Goal: Task Accomplishment & Management: Manage account settings

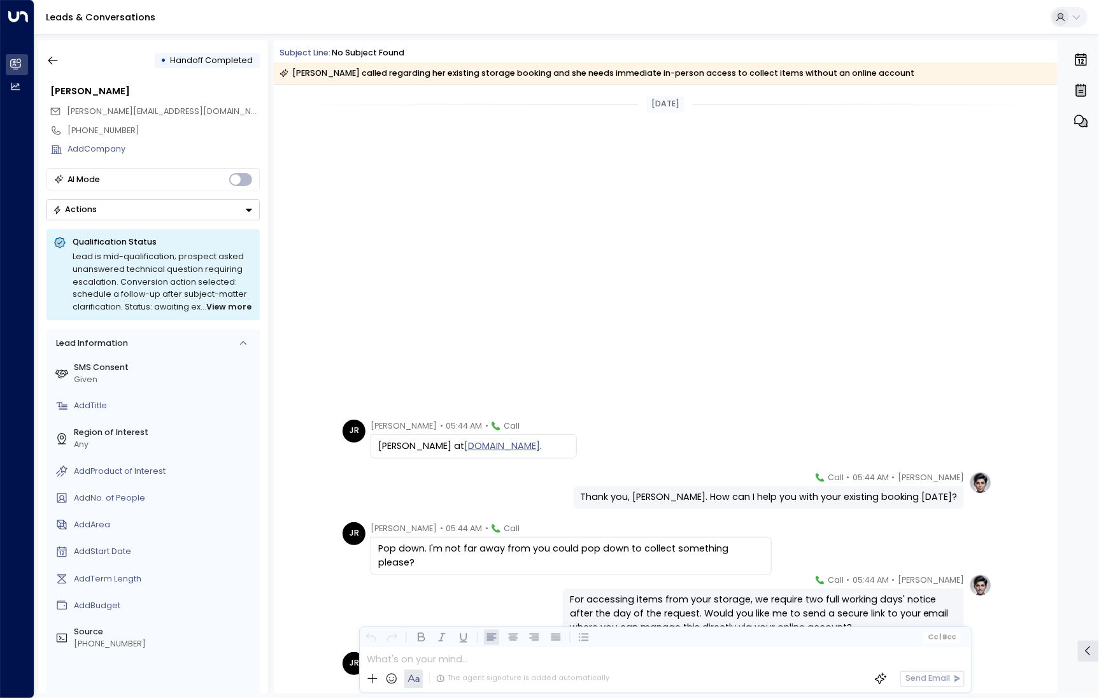
scroll to position [407, 0]
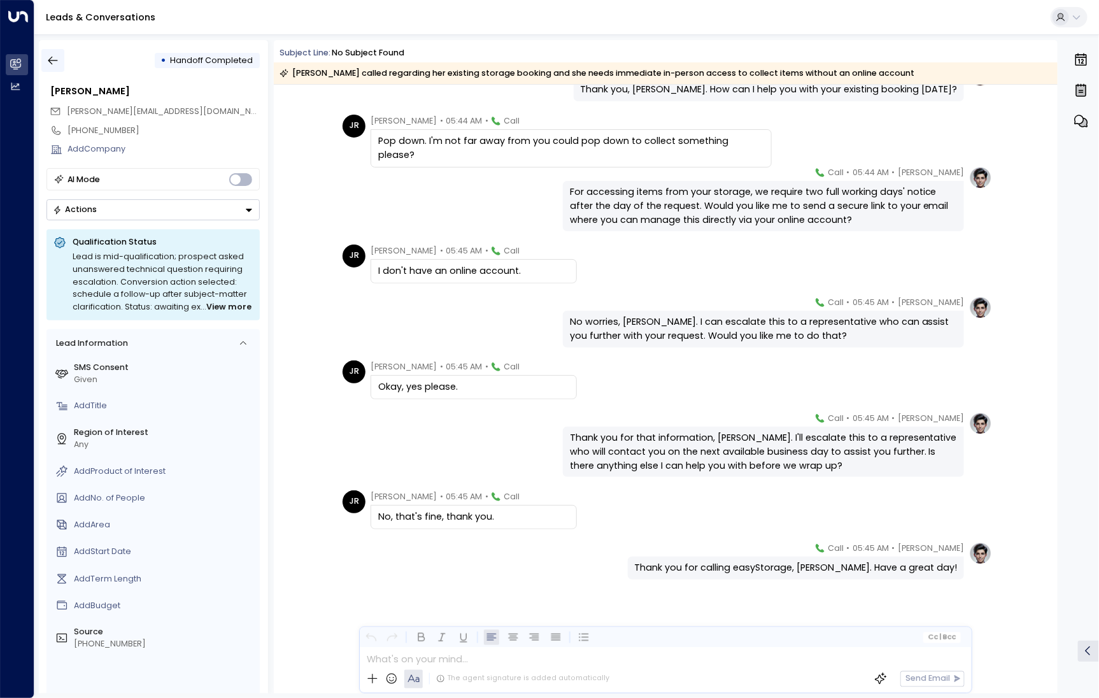
click at [46, 58] on button "button" at bounding box center [52, 60] width 23 height 23
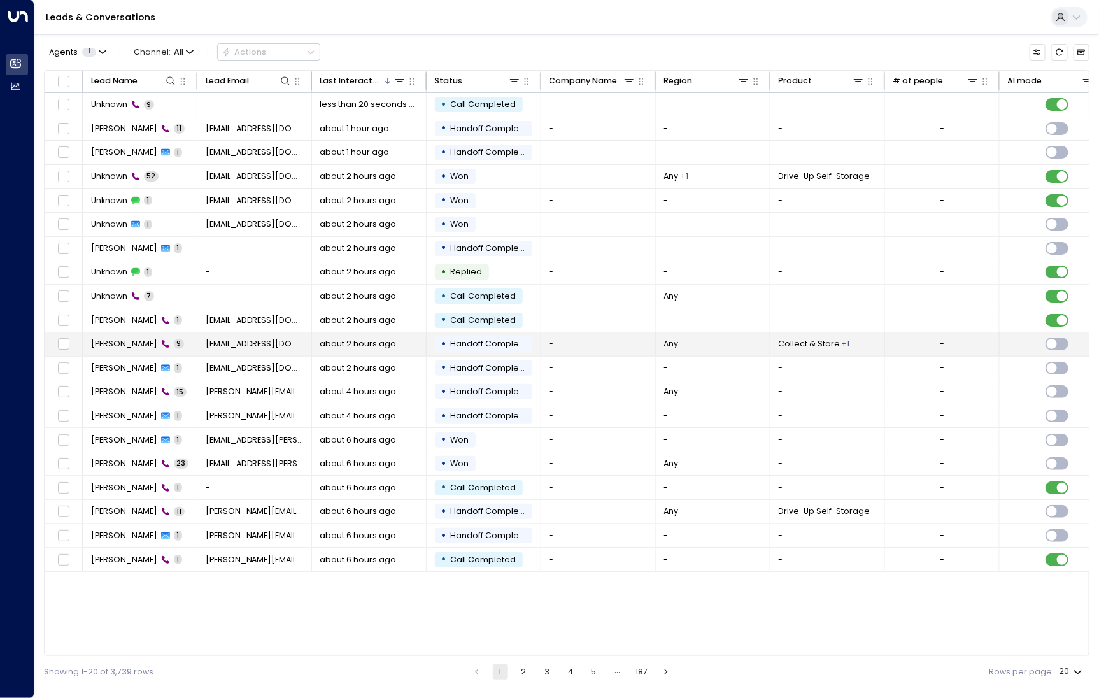
click at [130, 339] on span "[PERSON_NAME]" at bounding box center [124, 343] width 66 height 11
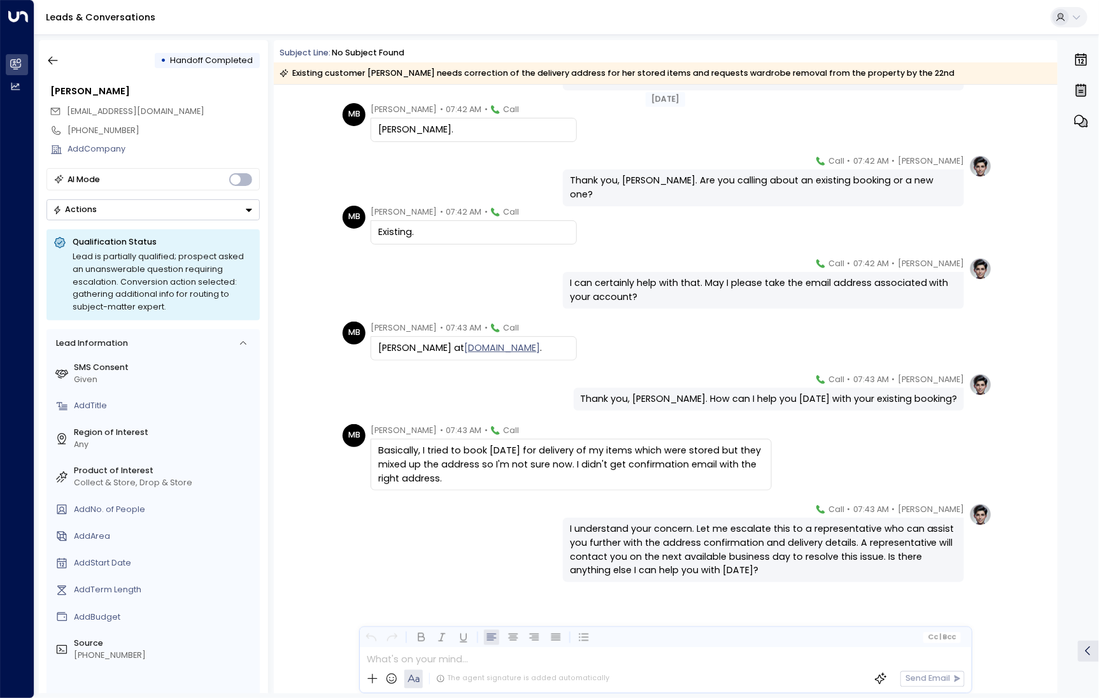
scroll to position [101, 0]
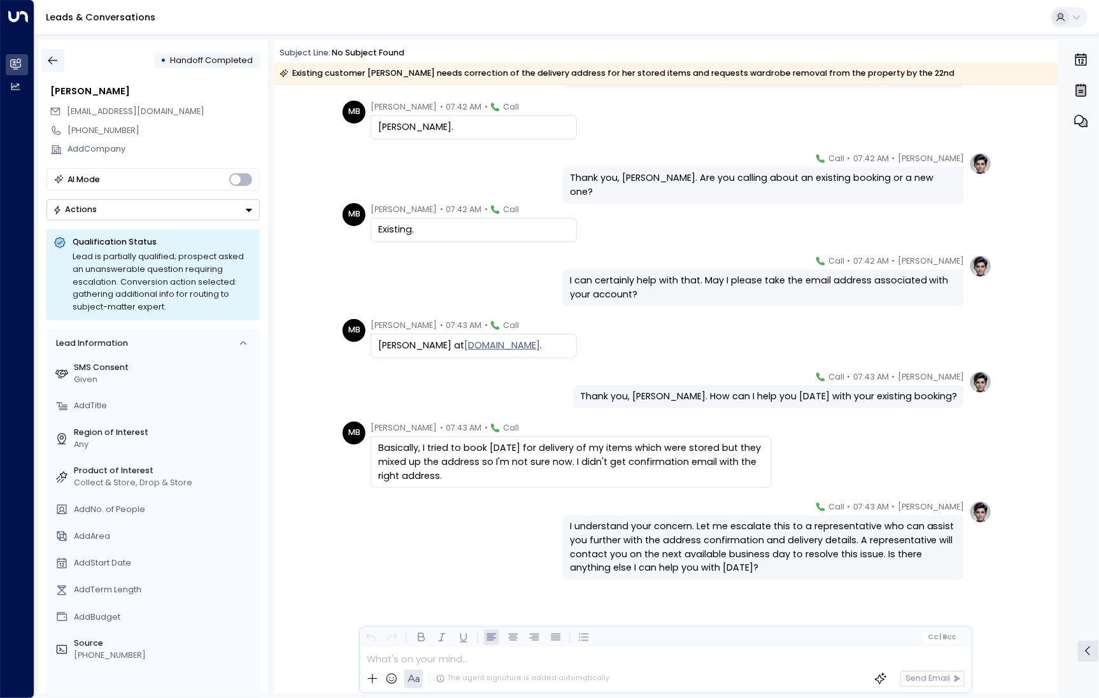
click at [49, 57] on icon "button" at bounding box center [52, 60] width 13 height 13
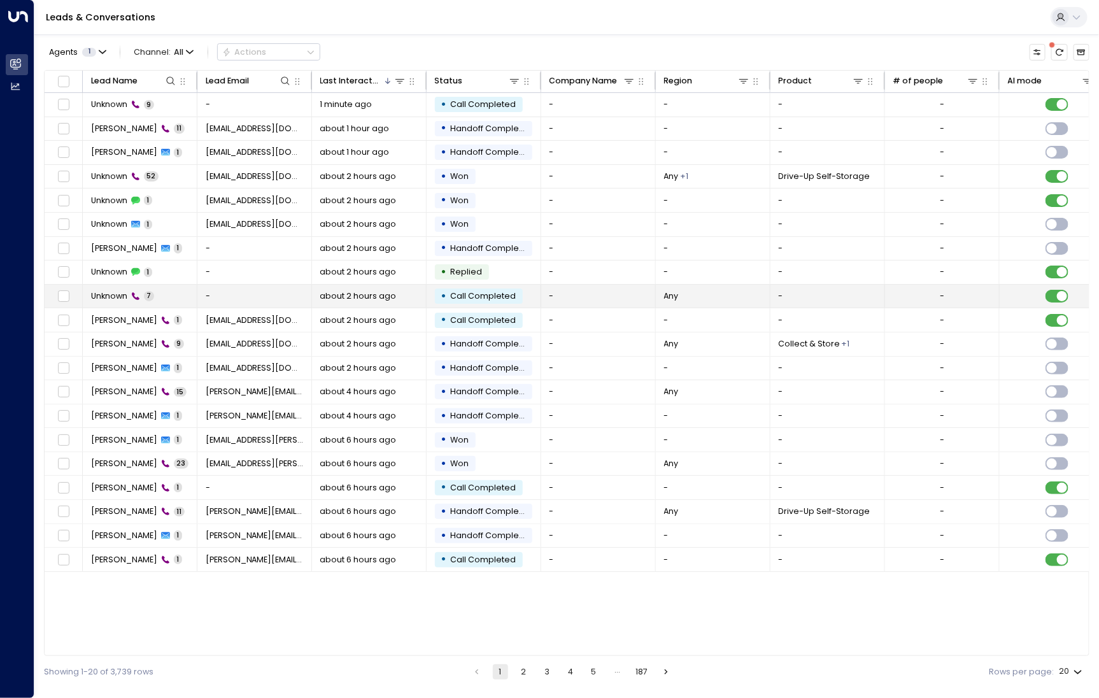
click at [125, 291] on span "Unknown" at bounding box center [109, 295] width 36 height 11
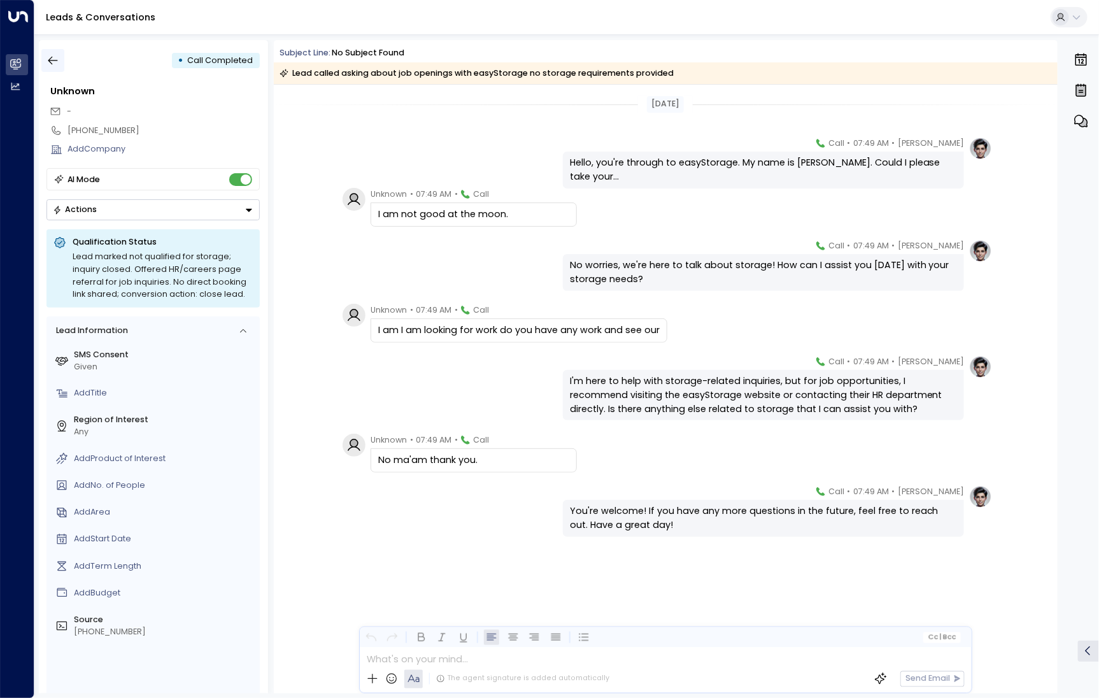
click at [55, 62] on icon "button" at bounding box center [52, 60] width 13 height 13
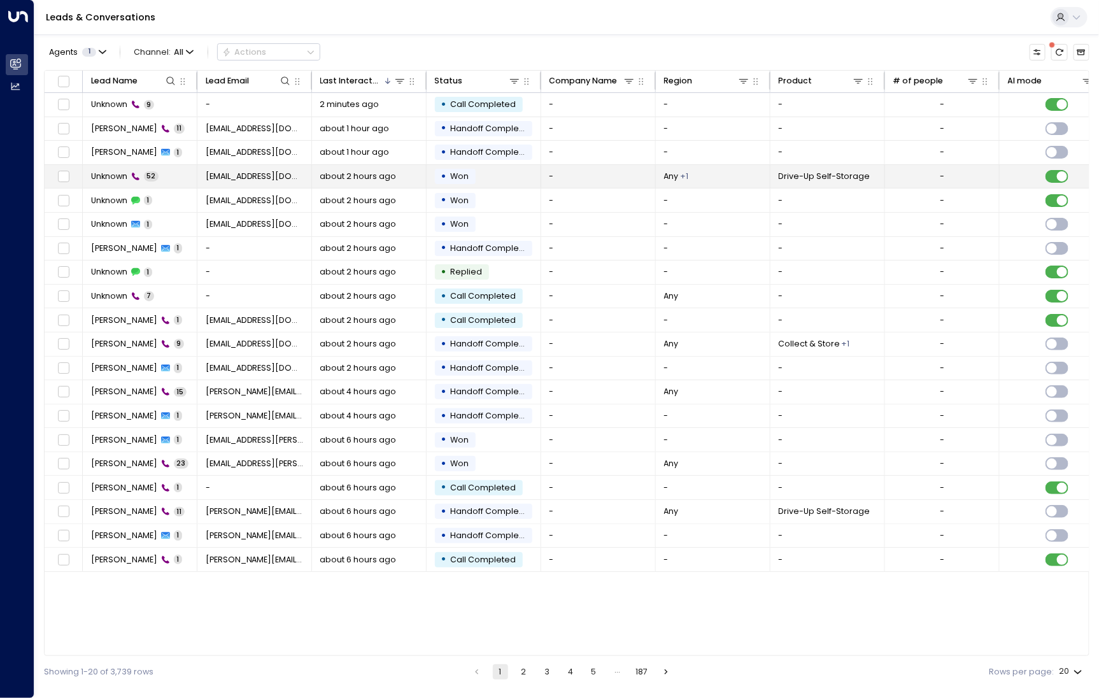
click at [118, 174] on span "Unknown" at bounding box center [109, 176] width 36 height 11
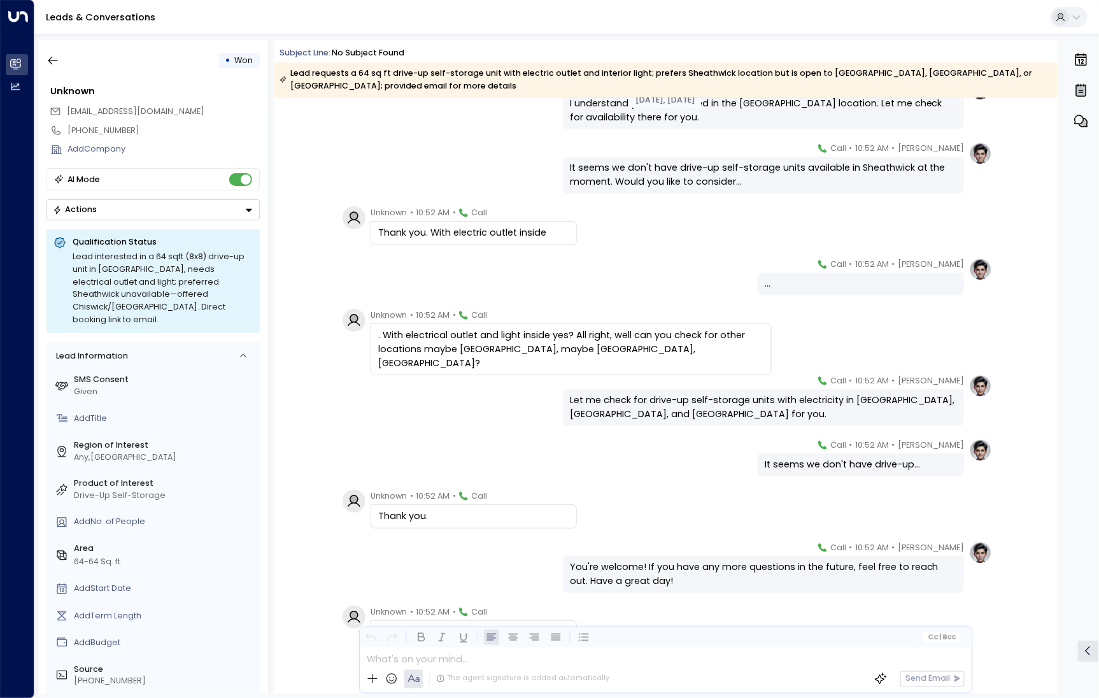
scroll to position [2492, 0]
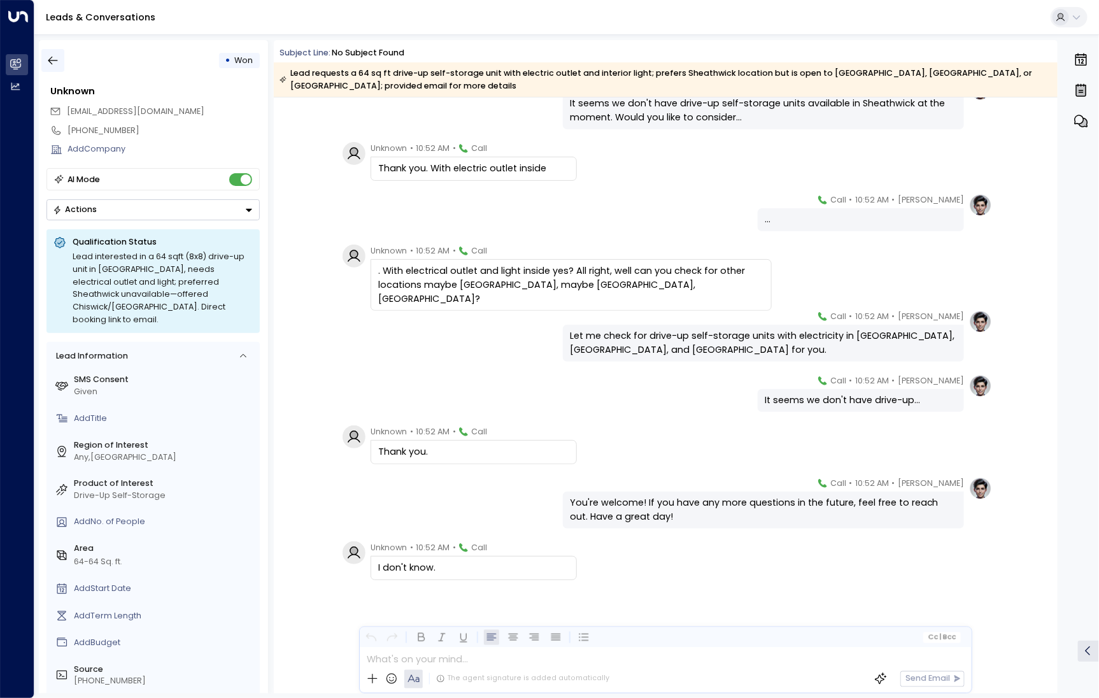
click at [57, 66] on icon "button" at bounding box center [52, 60] width 13 height 13
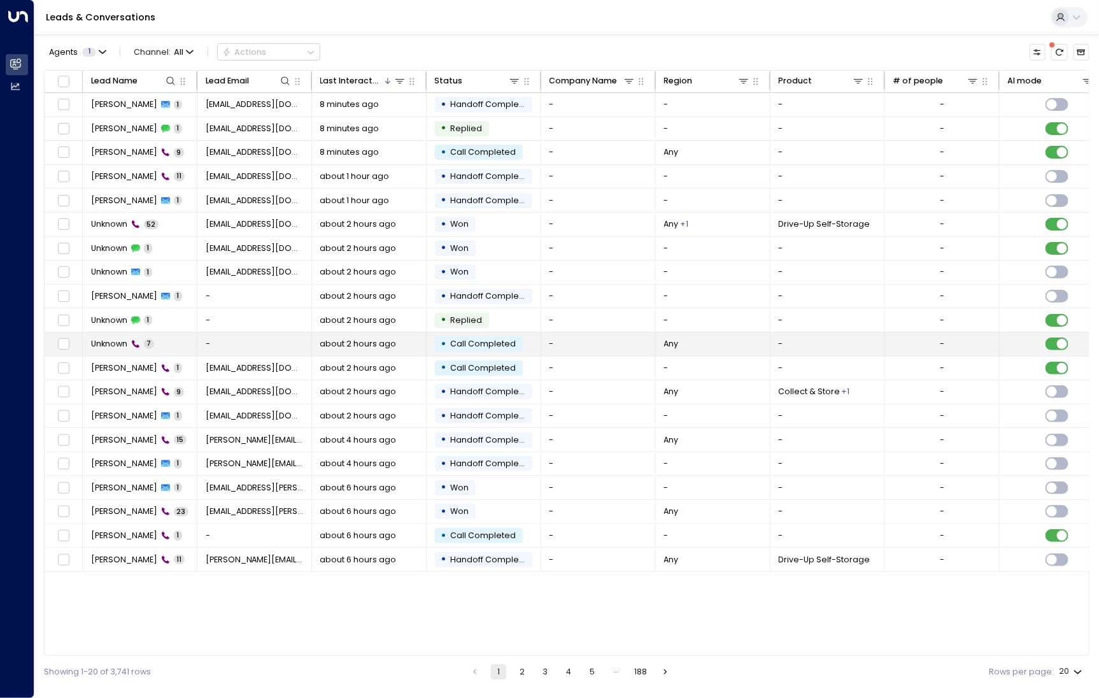
click at [109, 338] on span "Unknown" at bounding box center [109, 343] width 36 height 11
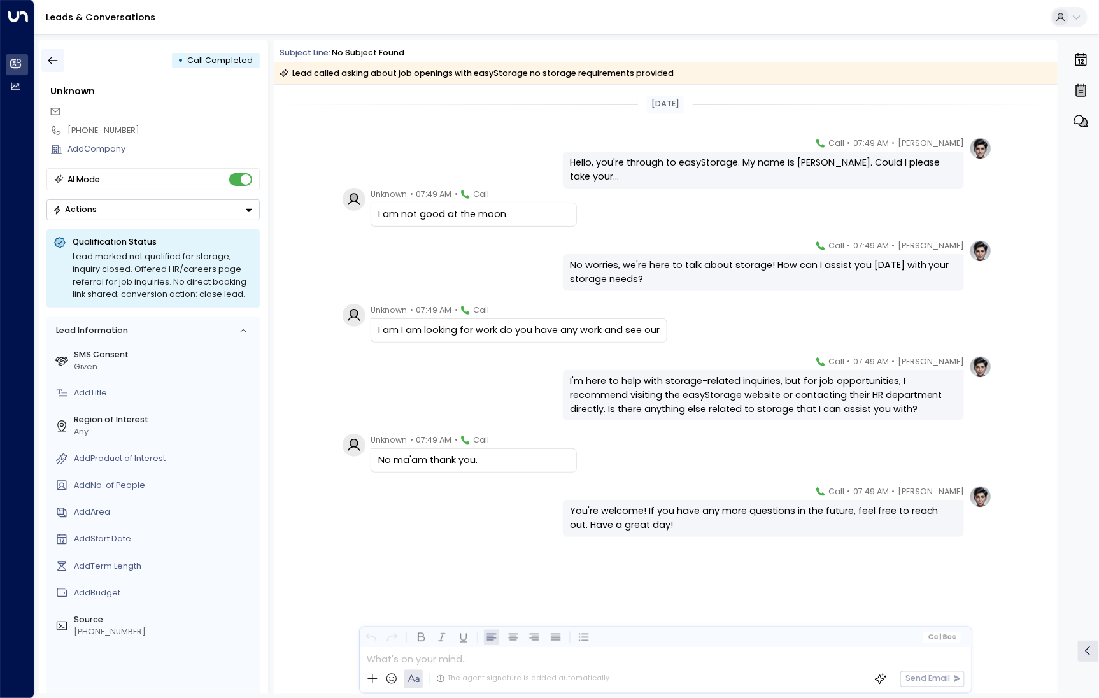
click at [52, 52] on button "button" at bounding box center [52, 60] width 23 height 23
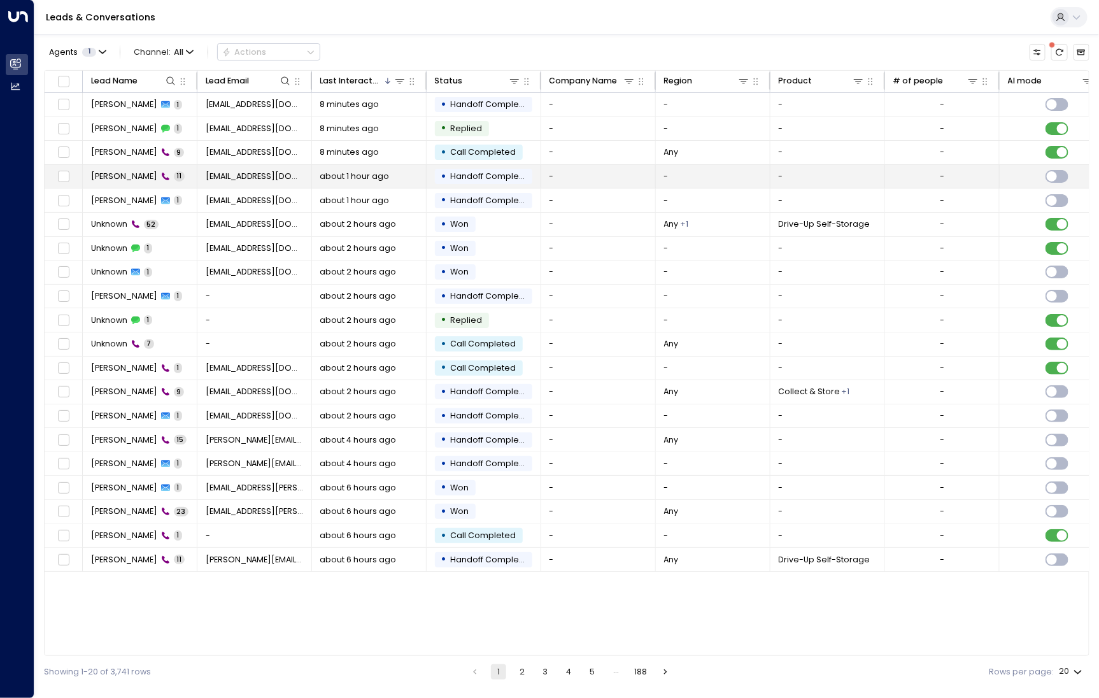
click at [125, 173] on span "[PERSON_NAME]" at bounding box center [124, 176] width 66 height 11
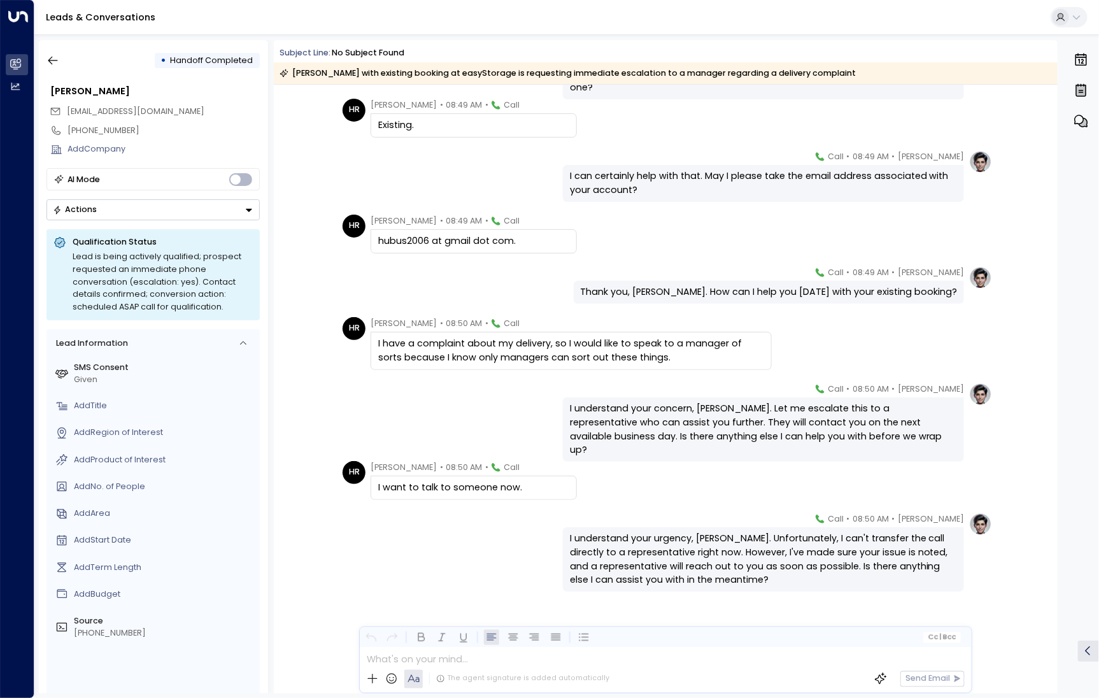
scroll to position [217, 0]
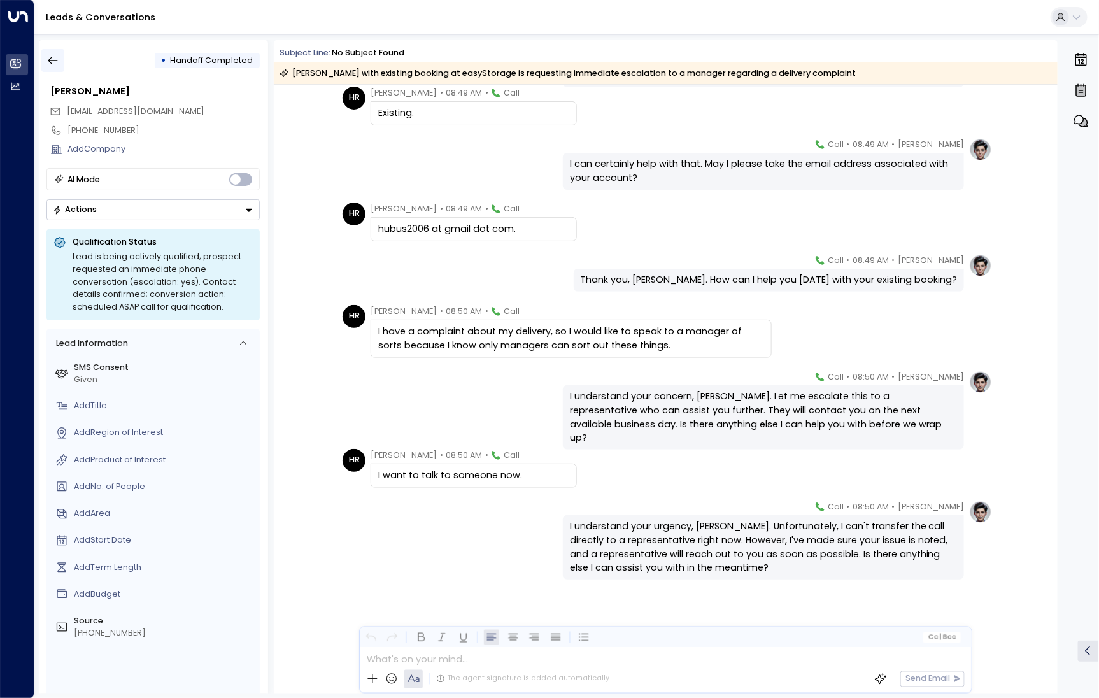
click at [57, 55] on icon "button" at bounding box center [52, 60] width 13 height 13
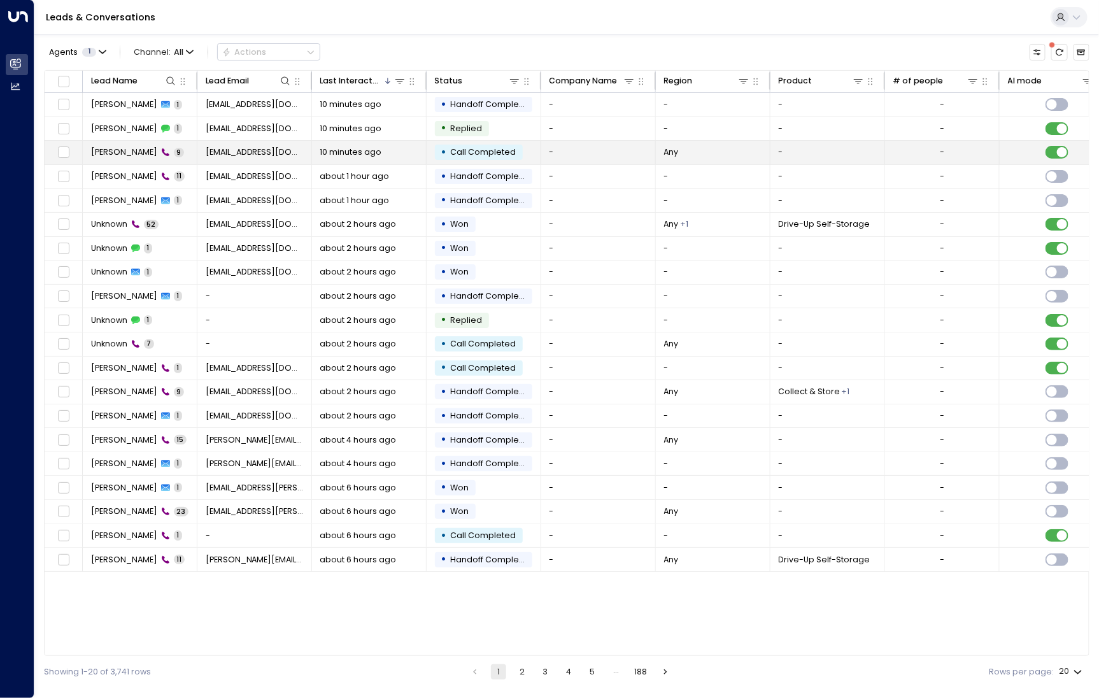
click at [111, 153] on span "[PERSON_NAME]" at bounding box center [124, 151] width 66 height 11
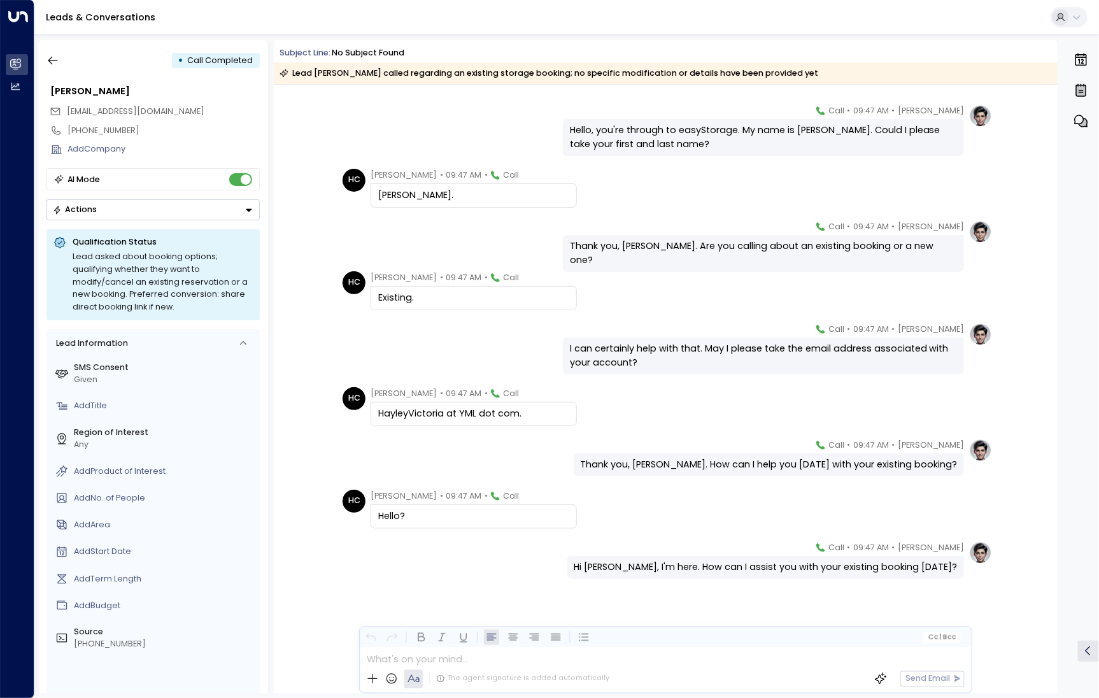
scroll to position [32, 0]
click at [59, 60] on icon "button" at bounding box center [52, 60] width 13 height 13
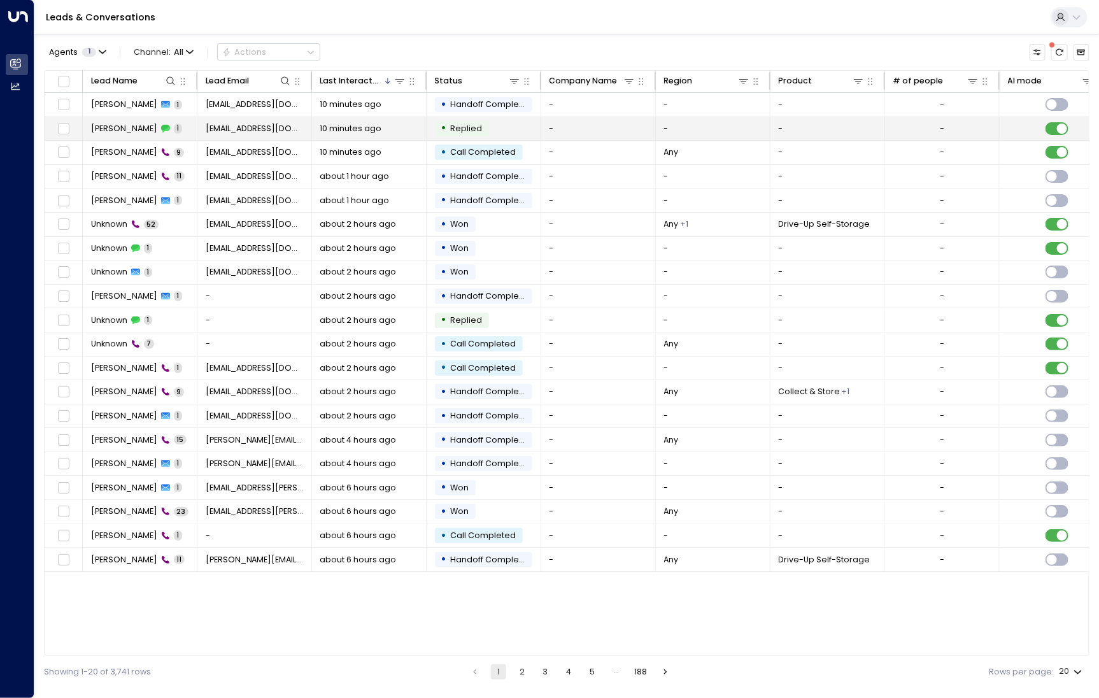
click at [127, 127] on span "[PERSON_NAME]" at bounding box center [124, 128] width 66 height 11
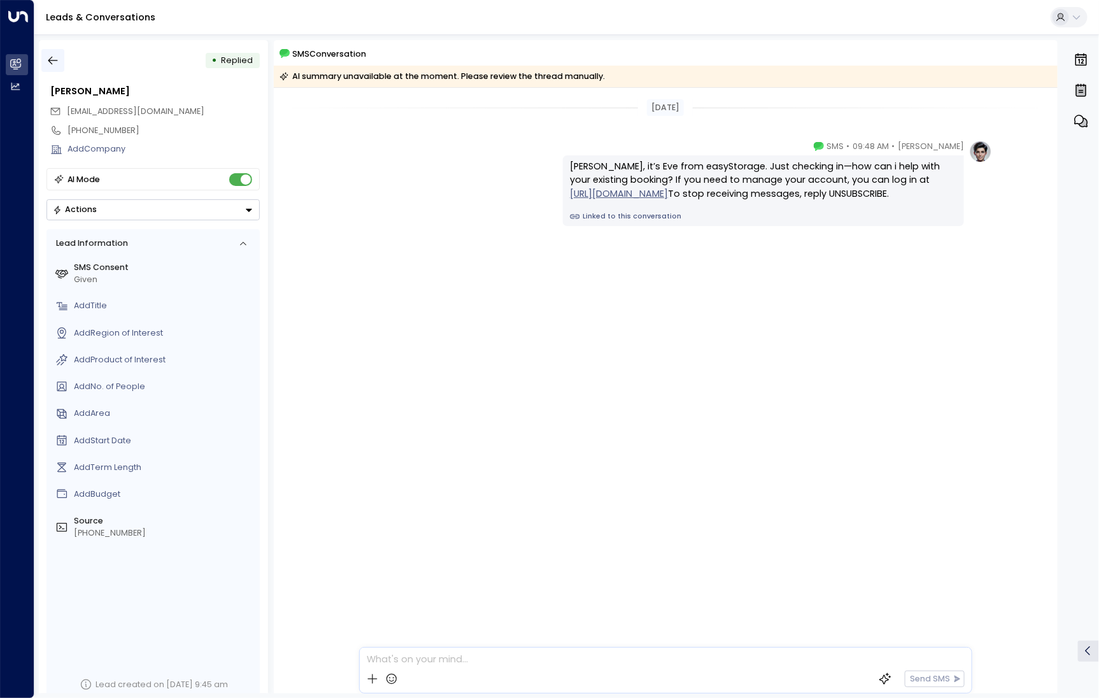
click at [55, 62] on icon "button" at bounding box center [52, 60] width 13 height 13
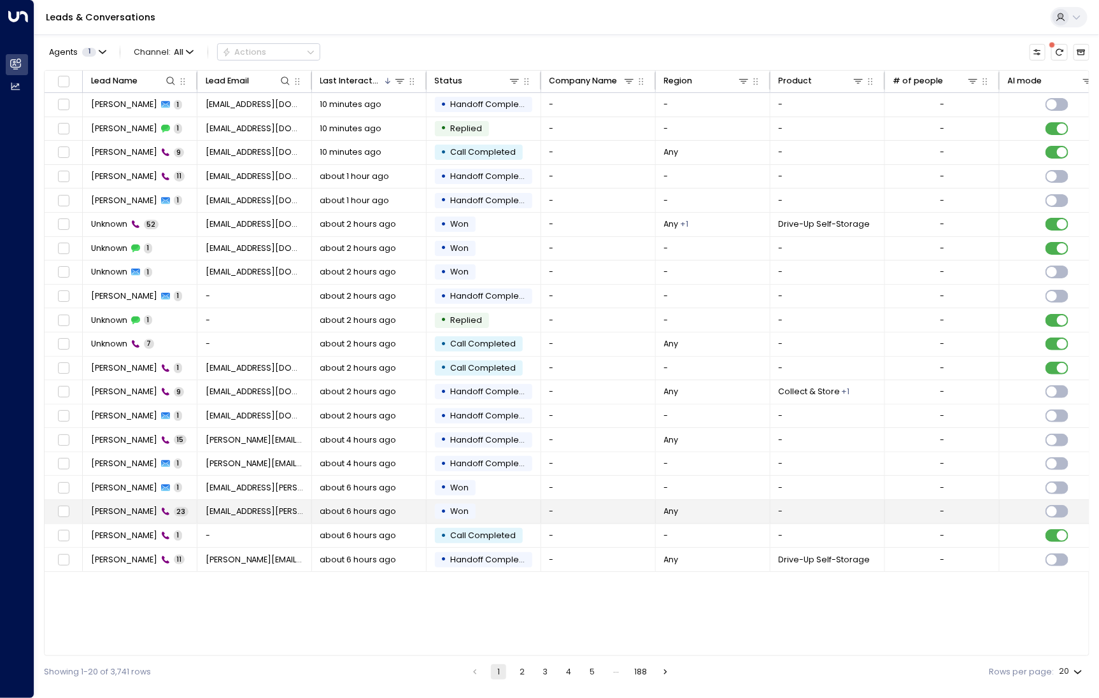
click at [117, 513] on span "[PERSON_NAME]" at bounding box center [124, 510] width 66 height 11
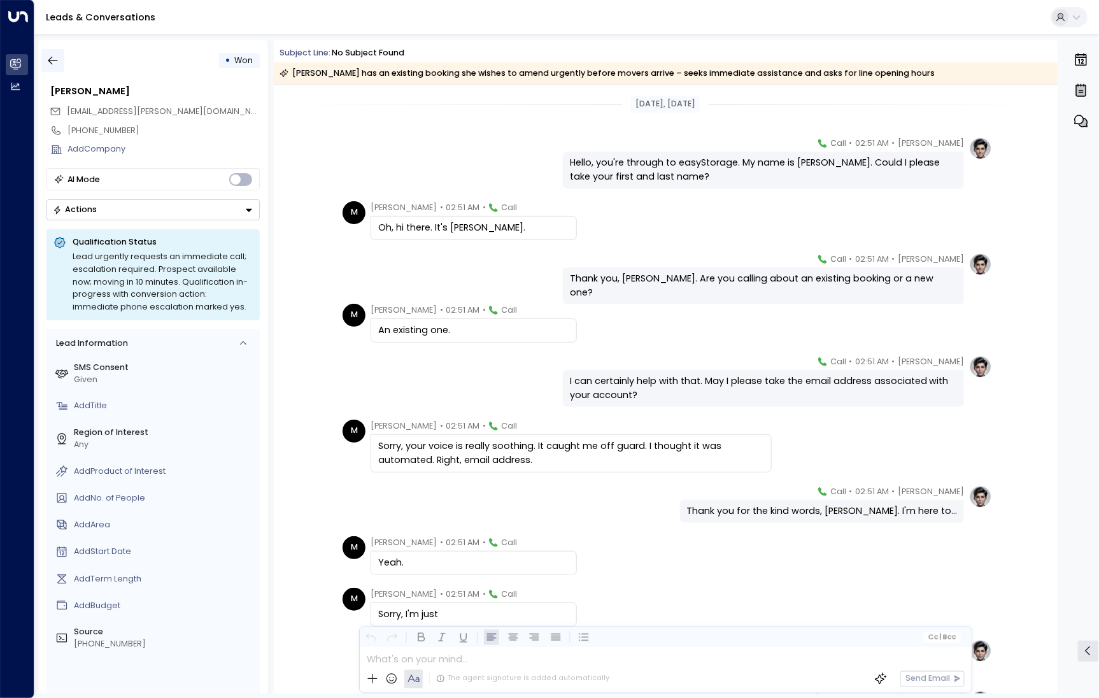
click at [57, 69] on button "button" at bounding box center [52, 60] width 23 height 23
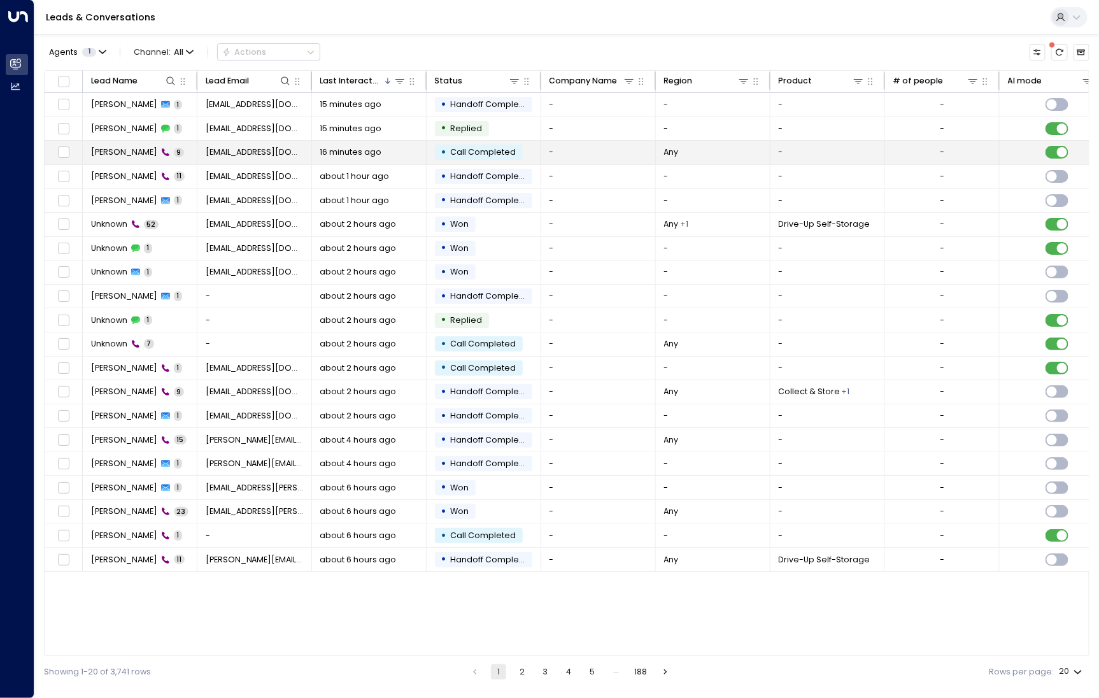
click at [125, 150] on span "[PERSON_NAME]" at bounding box center [124, 151] width 66 height 11
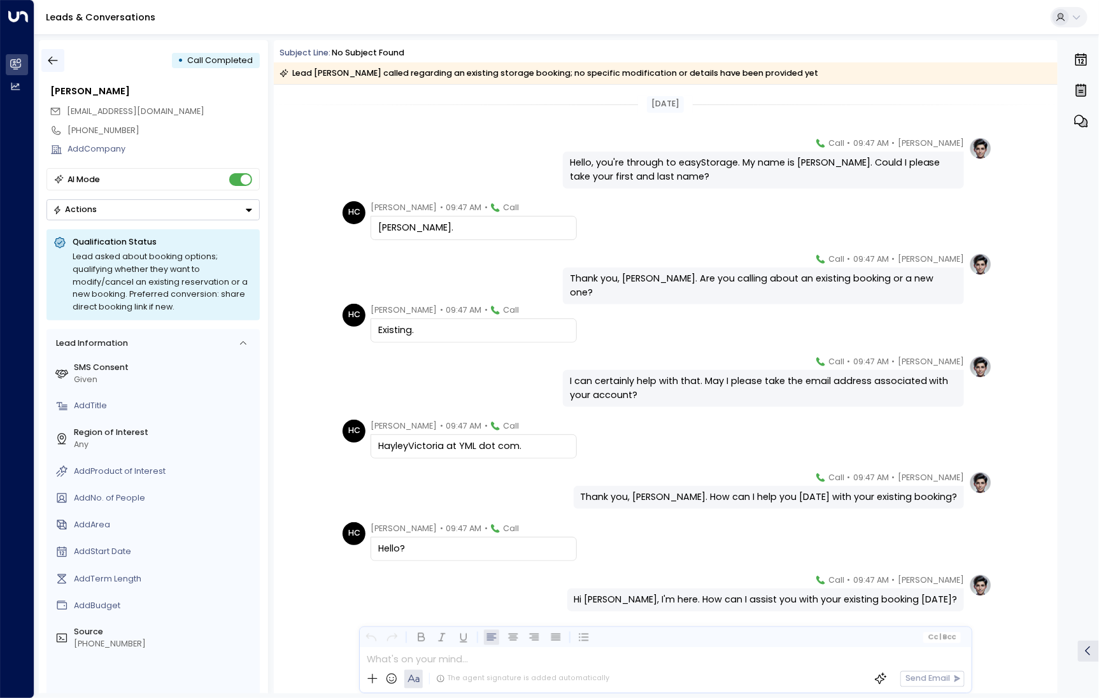
click at [60, 60] on button "button" at bounding box center [52, 60] width 23 height 23
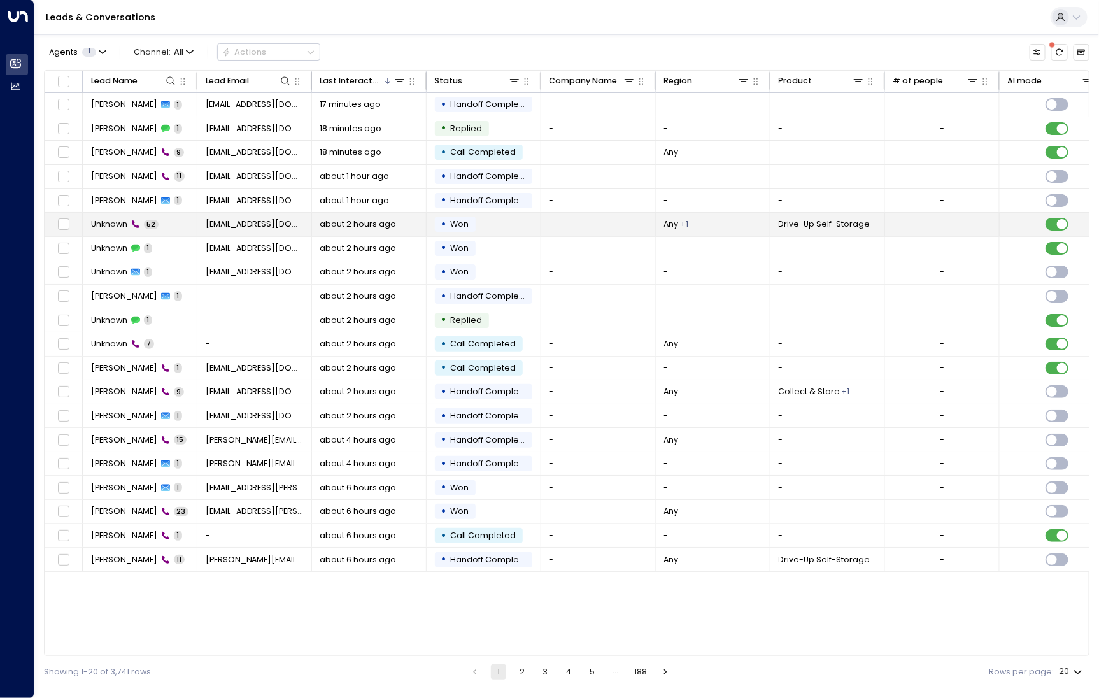
click at [88, 225] on td "Unknown 52" at bounding box center [140, 225] width 115 height 24
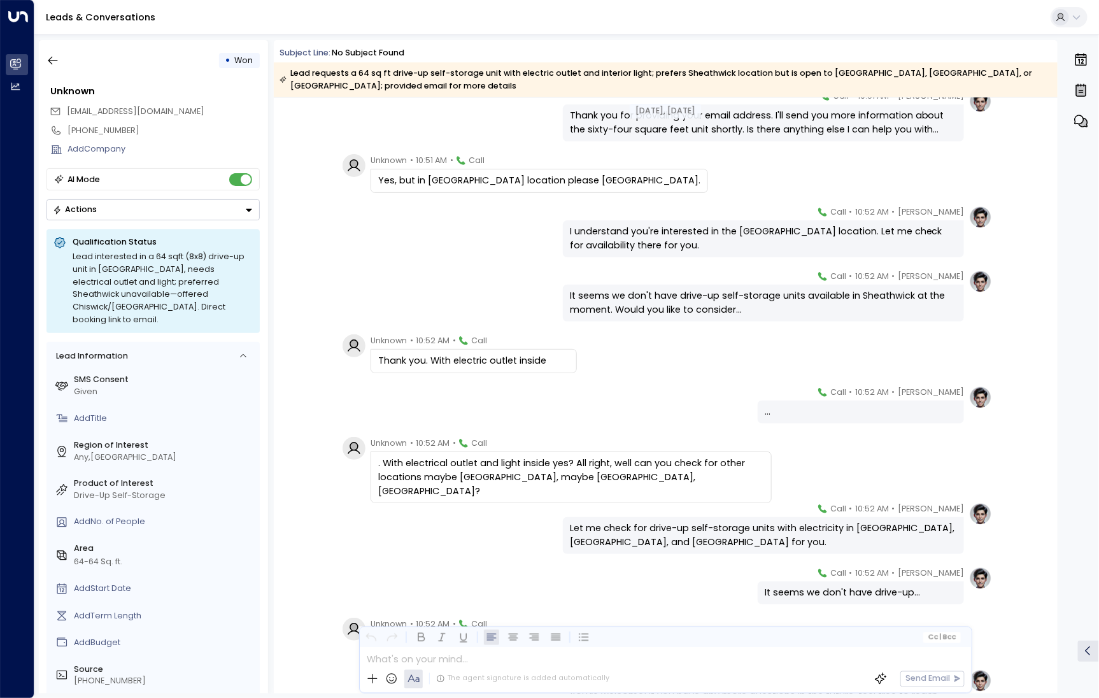
scroll to position [2492, 0]
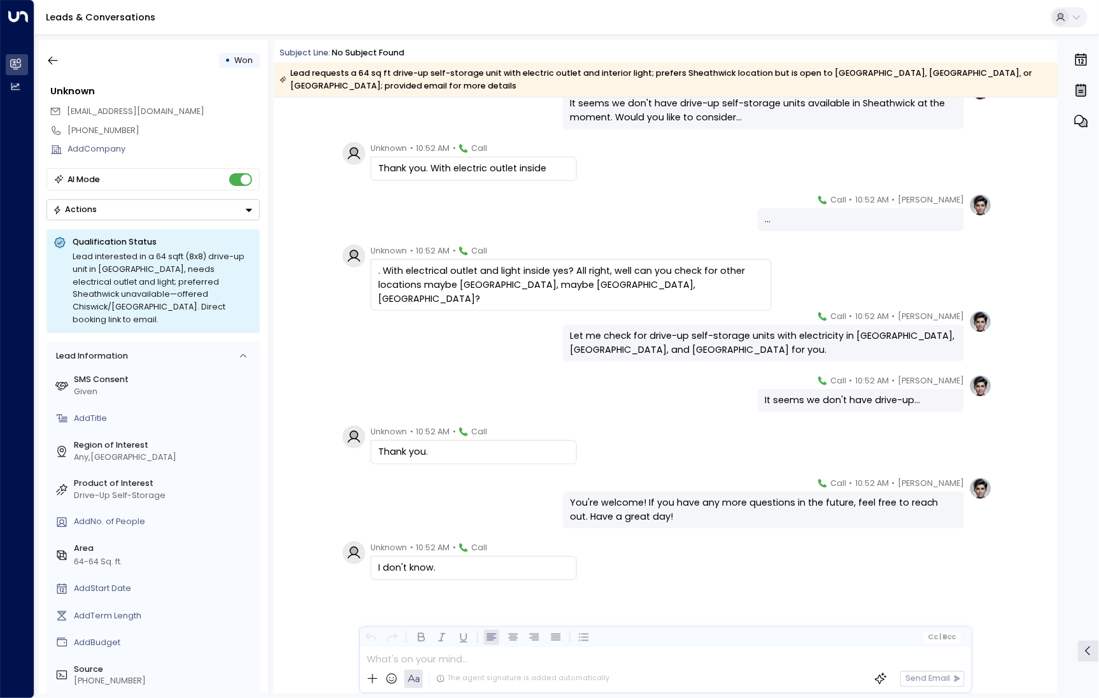
click at [66, 64] on div "• Won" at bounding box center [152, 60] width 213 height 23
click at [64, 64] on div "• Won" at bounding box center [152, 60] width 213 height 23
click at [52, 64] on icon "button" at bounding box center [53, 61] width 10 height 8
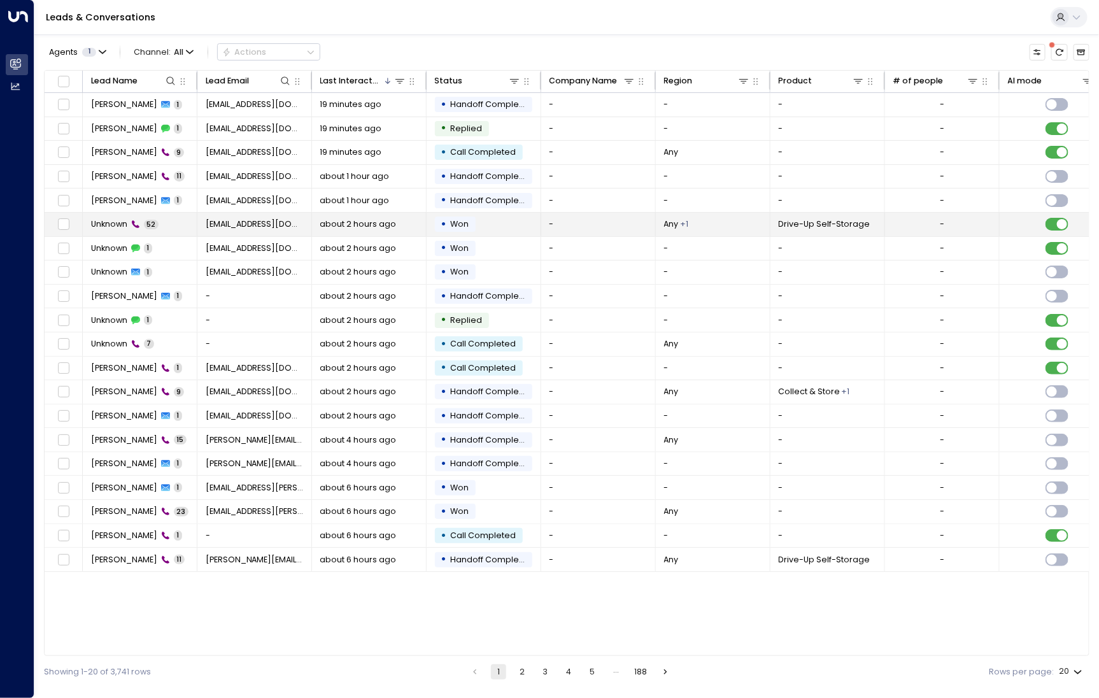
click at [113, 222] on span "Unknown" at bounding box center [109, 223] width 36 height 11
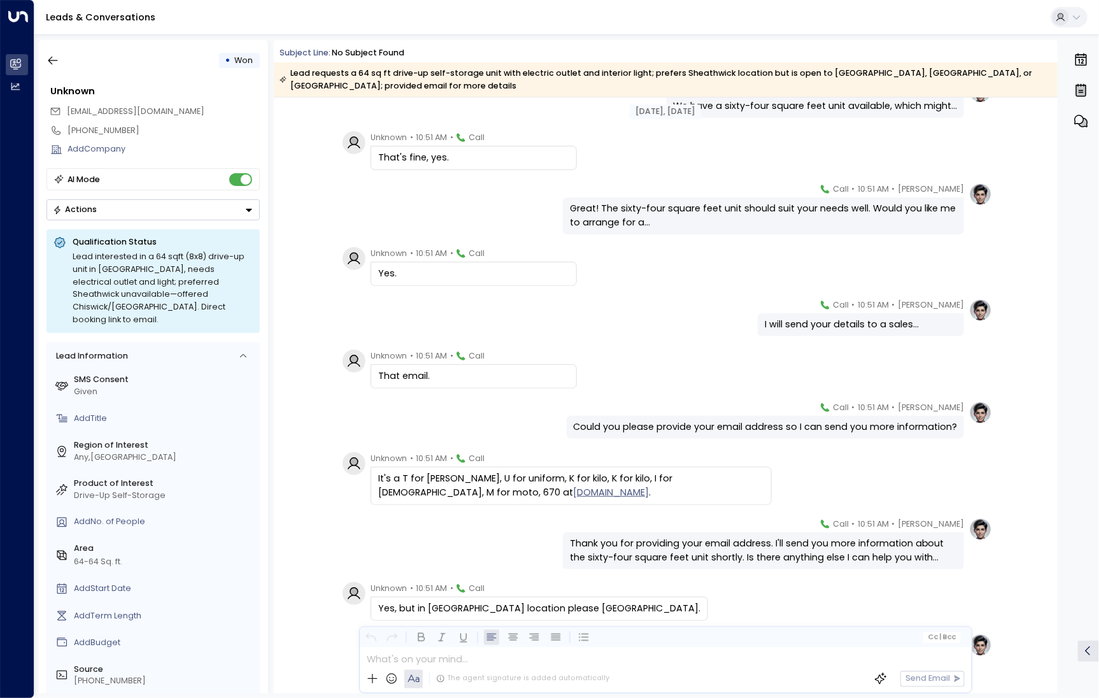
scroll to position [1883, 0]
